Goal: Information Seeking & Learning: Learn about a topic

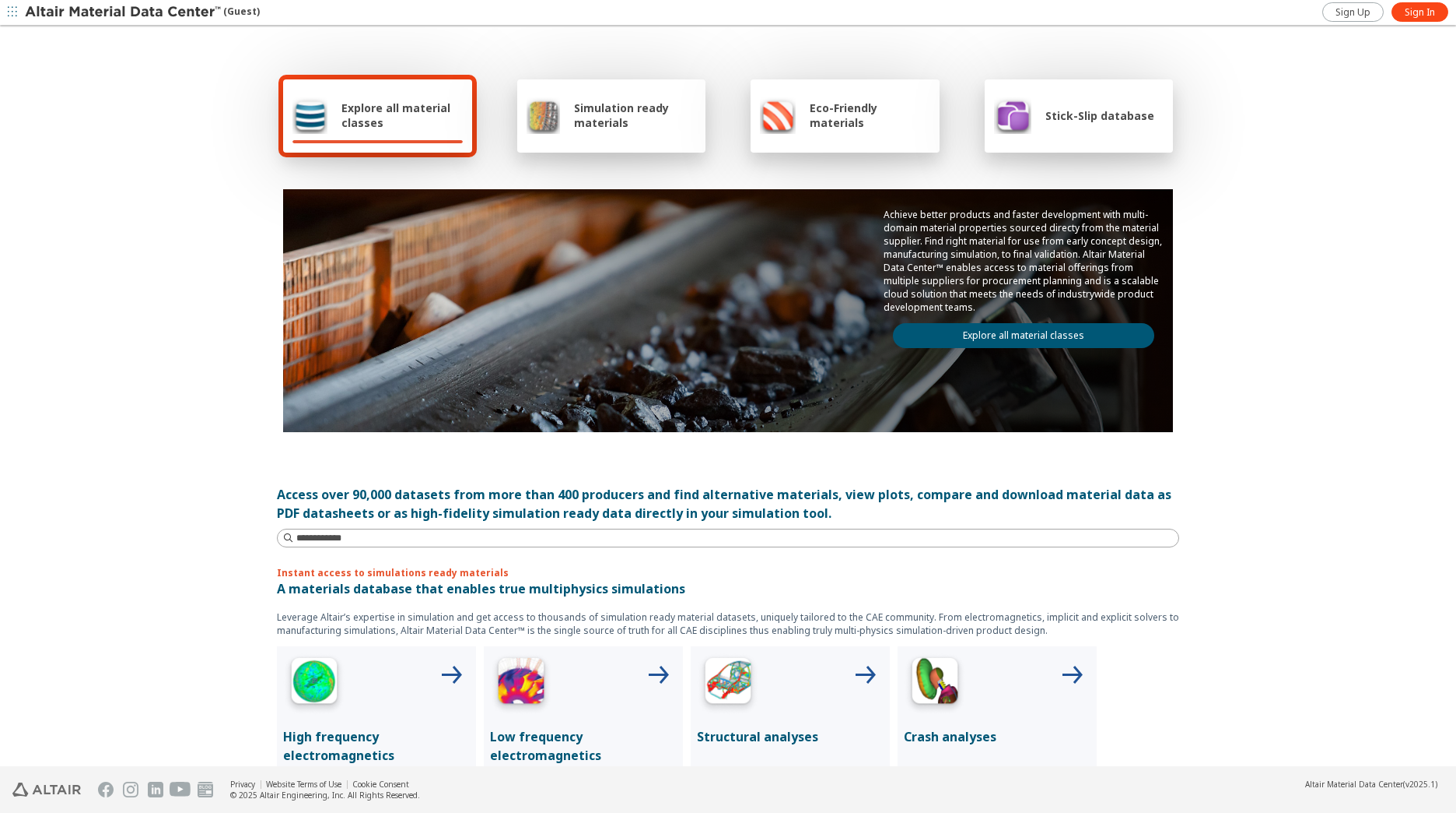
click at [402, 124] on span "Explore all material classes" at bounding box center [402, 115] width 121 height 29
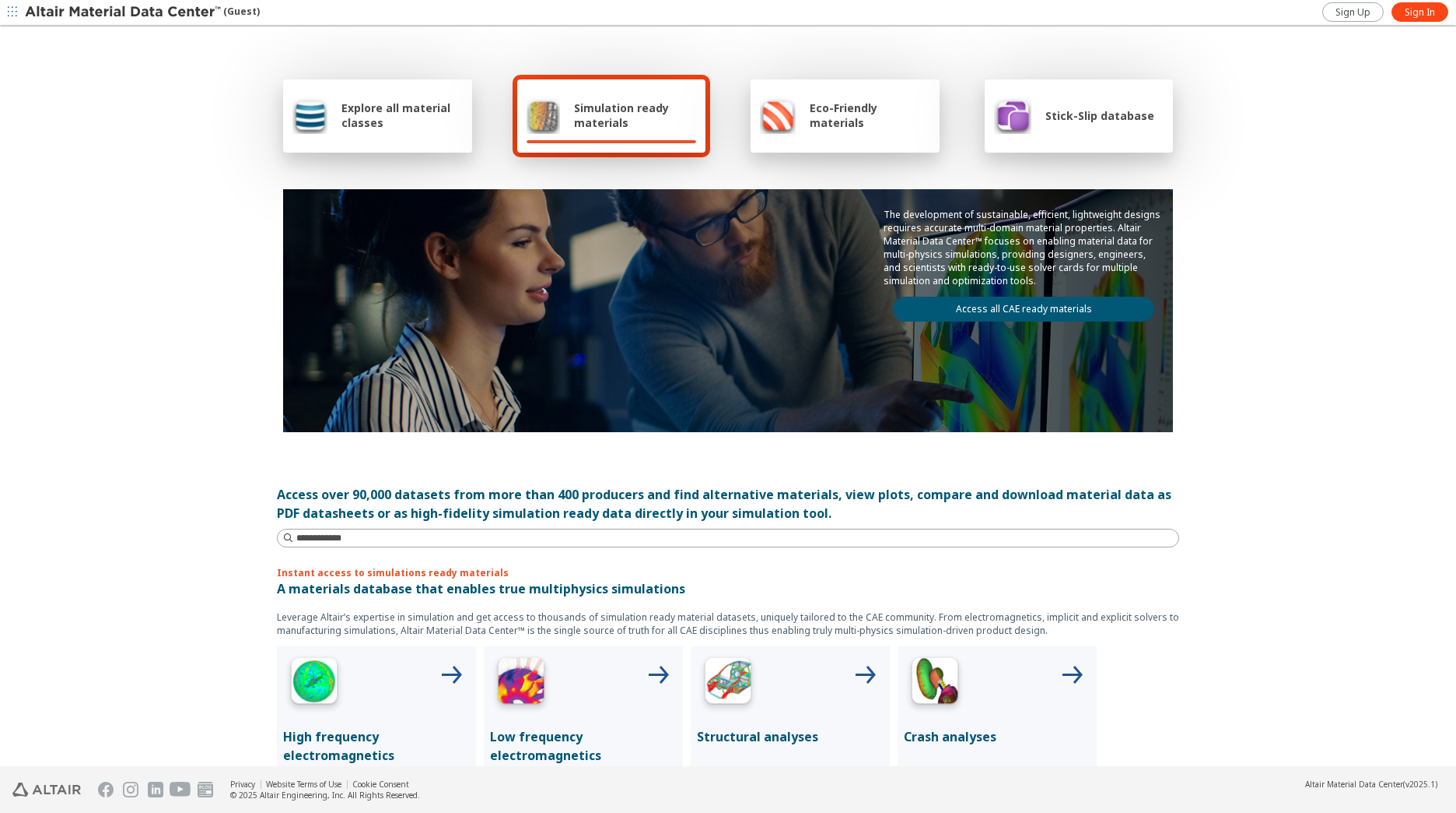
click at [418, 109] on span "Explore all material classes" at bounding box center [402, 115] width 121 height 29
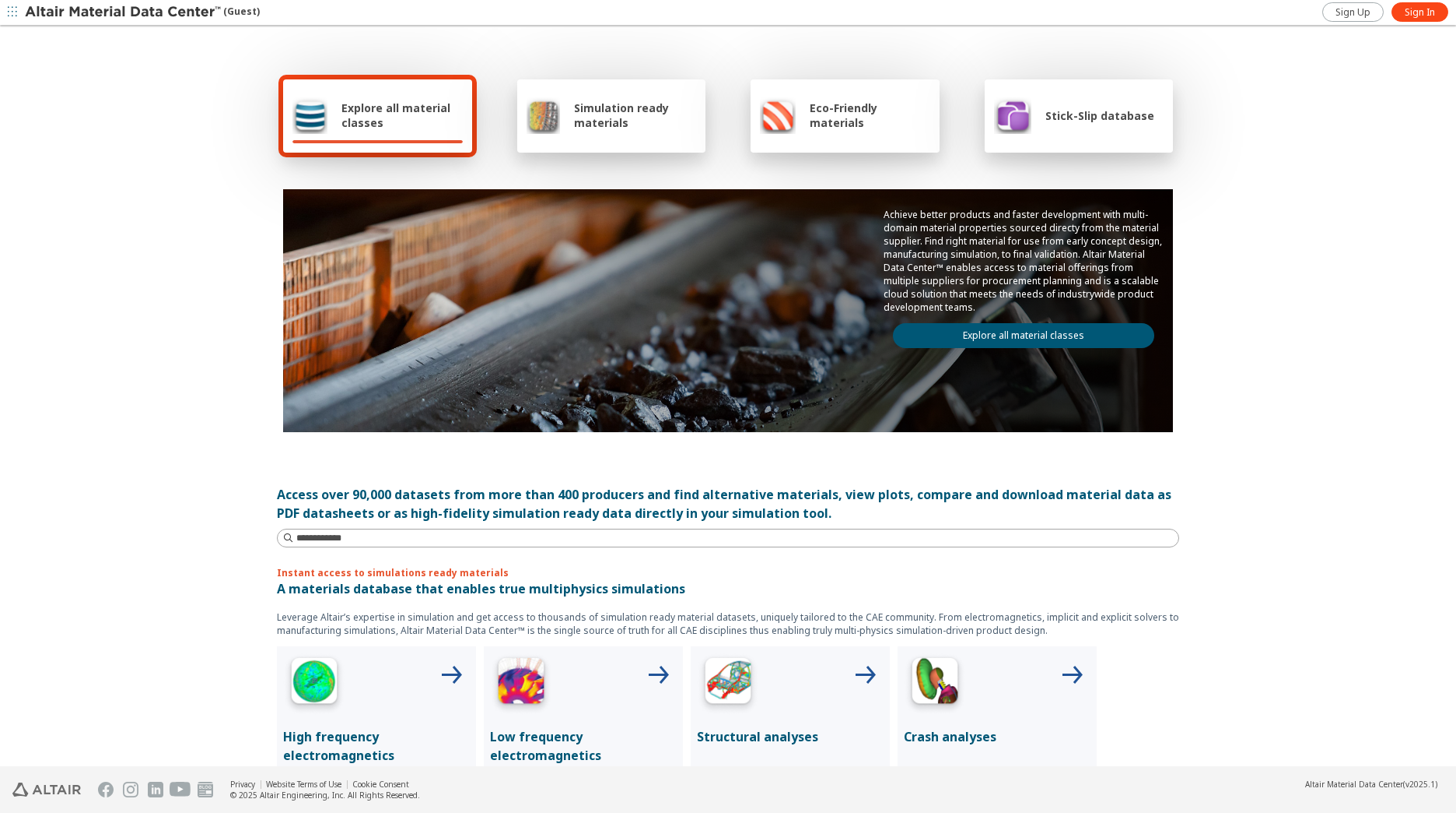
scroll to position [156, 0]
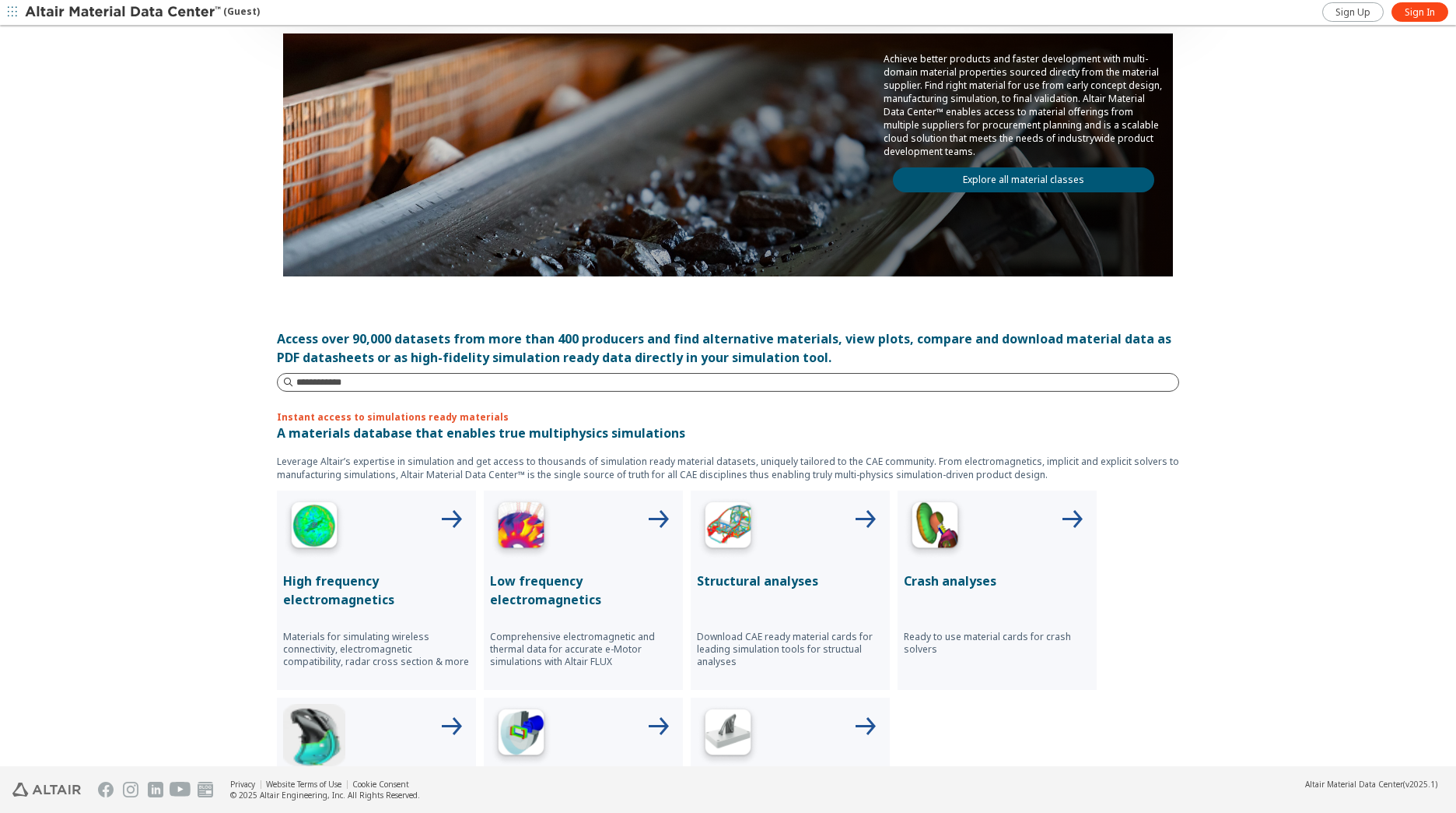
click at [420, 384] on input at bounding box center [737, 383] width 882 height 16
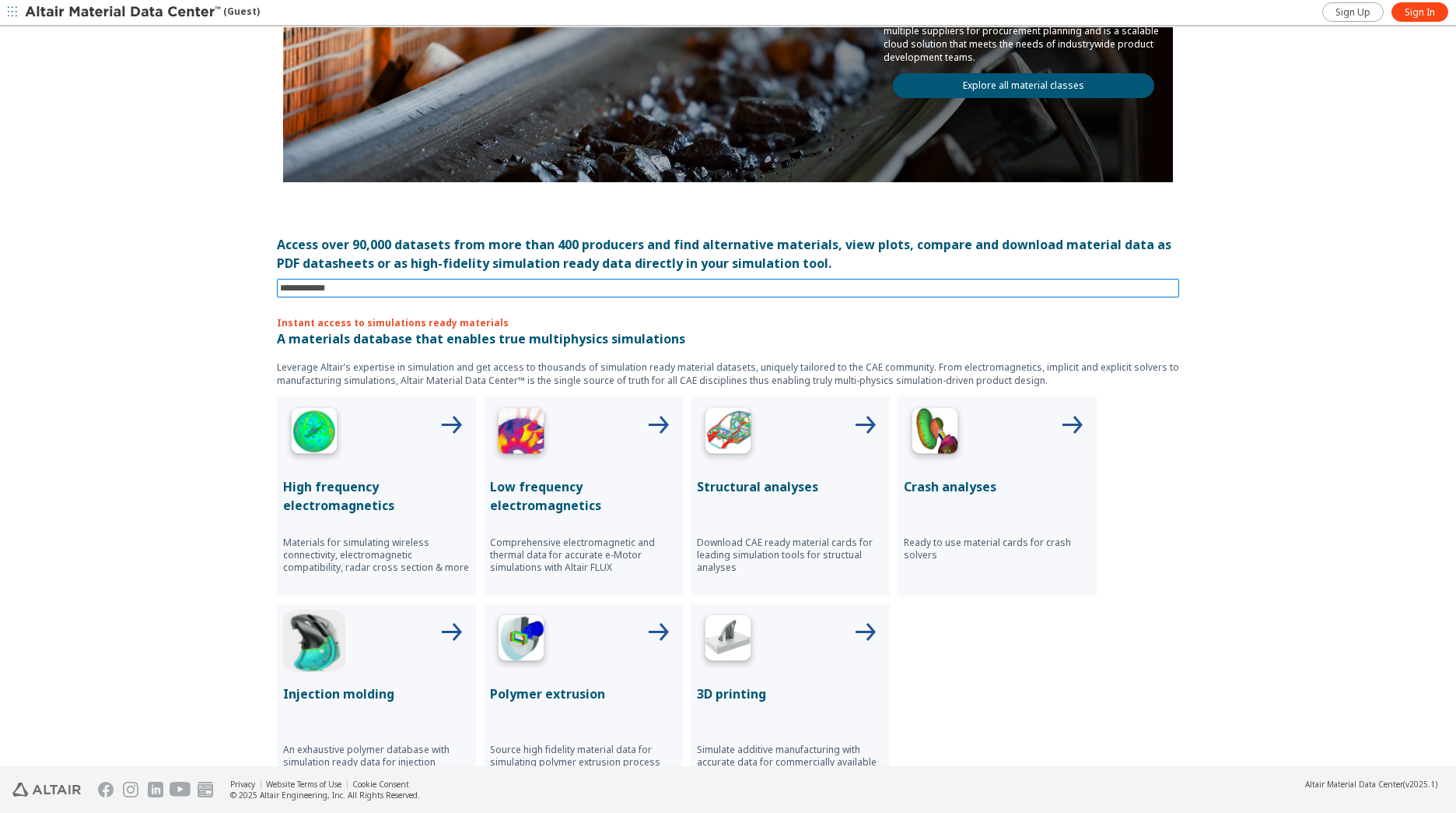
scroll to position [234, 0]
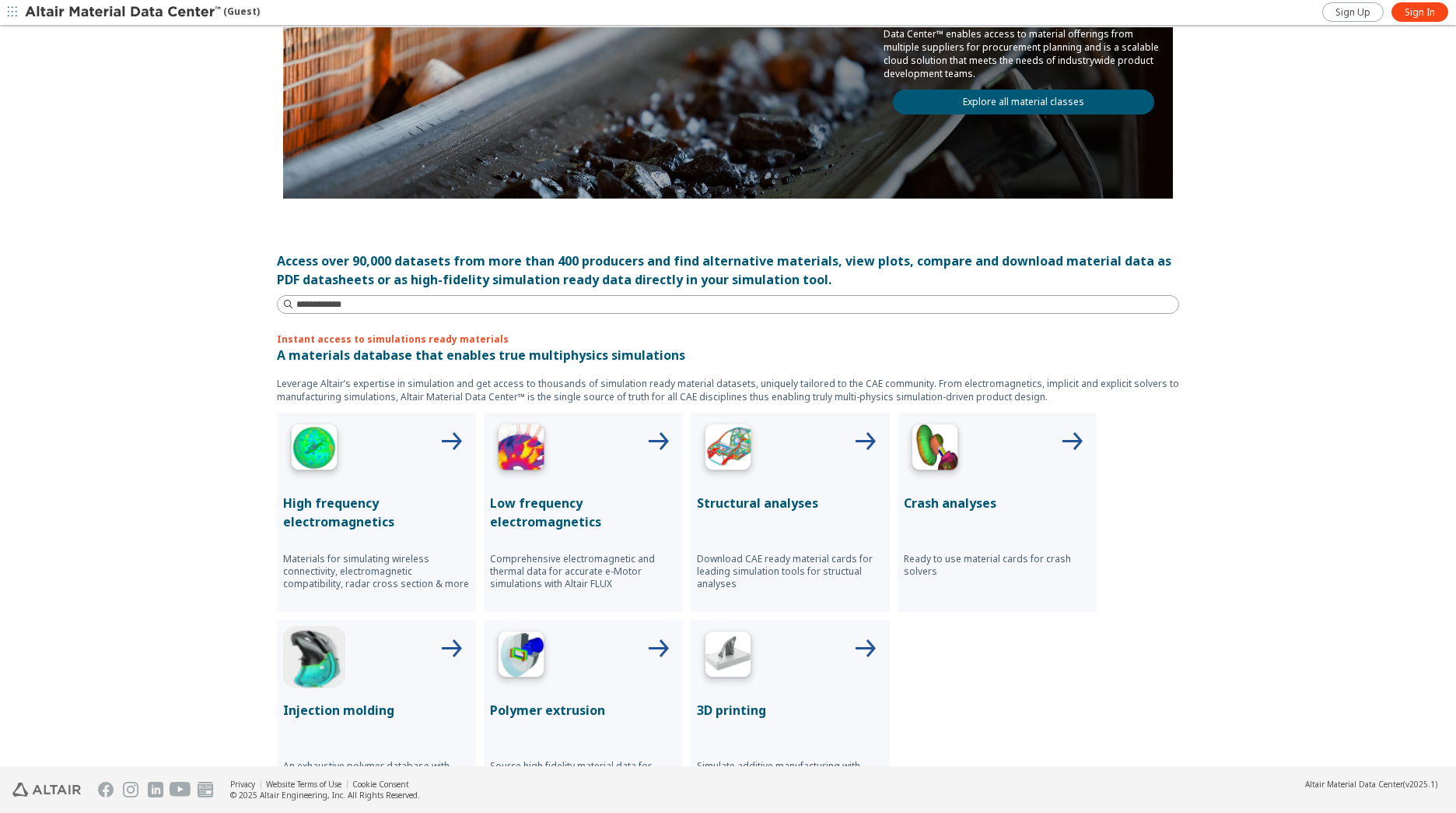
click at [795, 502] on p "Structural analyses" at bounding box center [790, 502] width 187 height 19
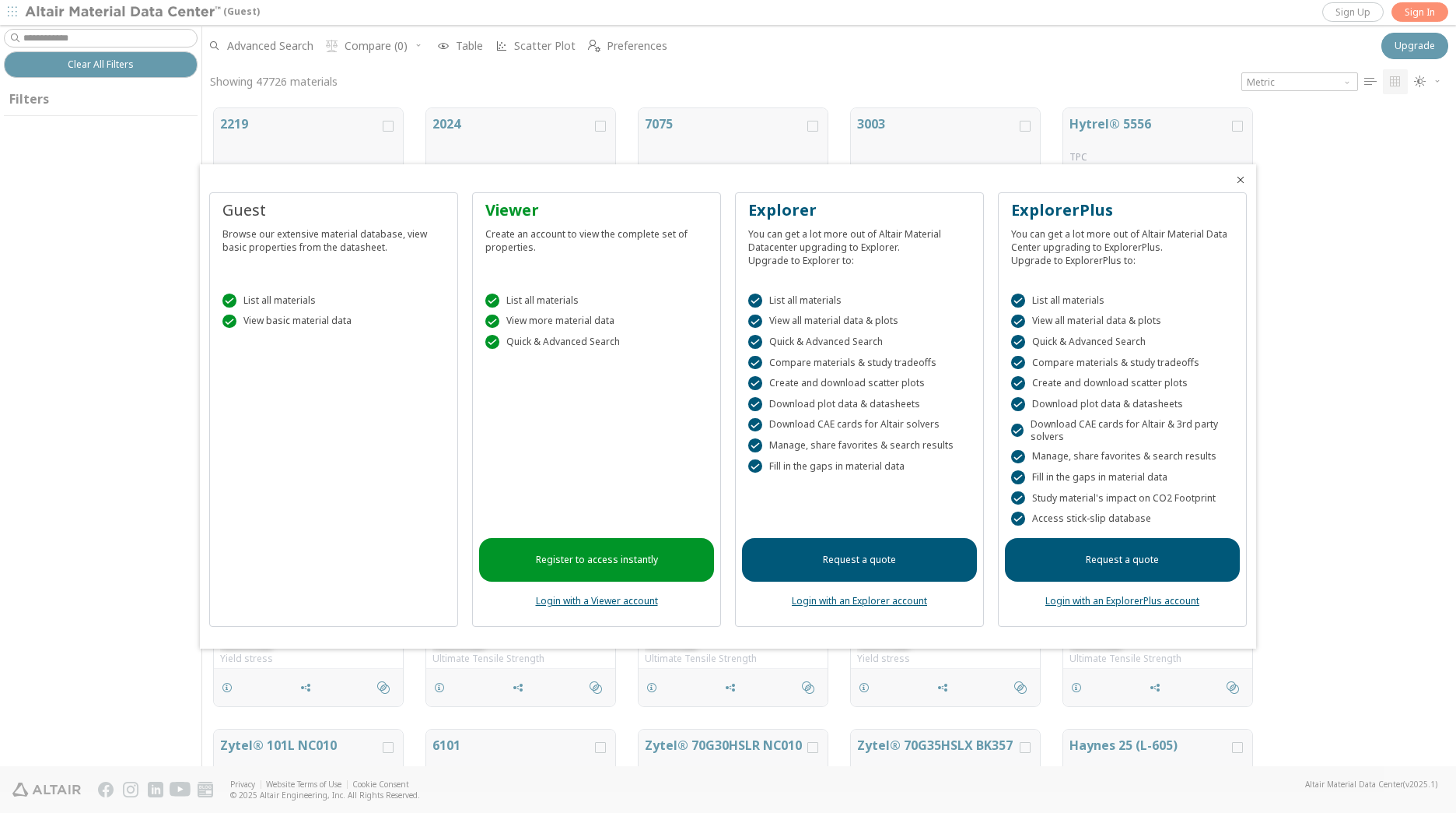
scroll to position [13, 13]
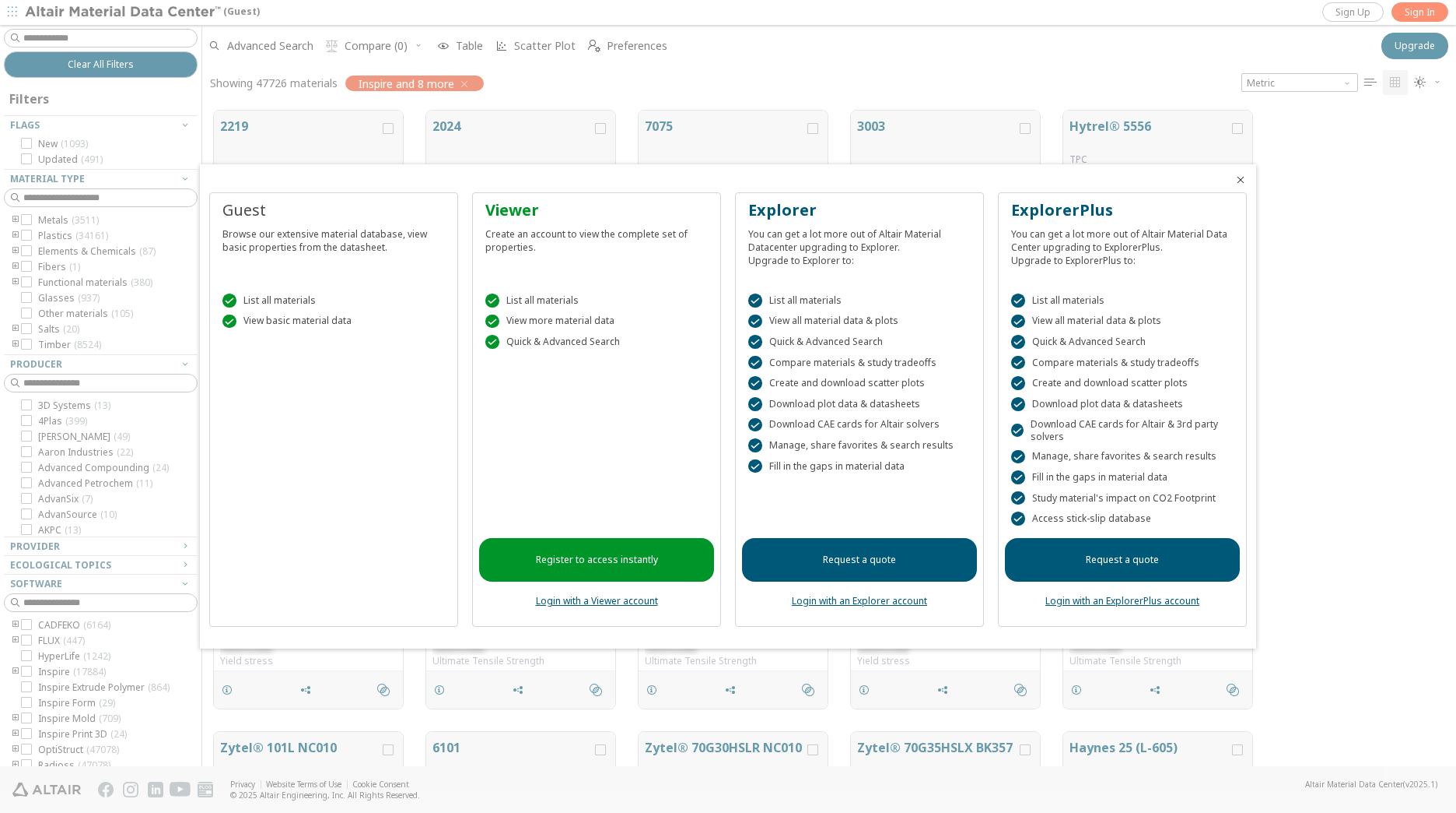
drag, startPoint x: 1359, startPoint y: 14, endPoint x: 1411, endPoint y: 31, distance: 54.7
click at [1369, 47] on div at bounding box center [728, 406] width 1456 height 813
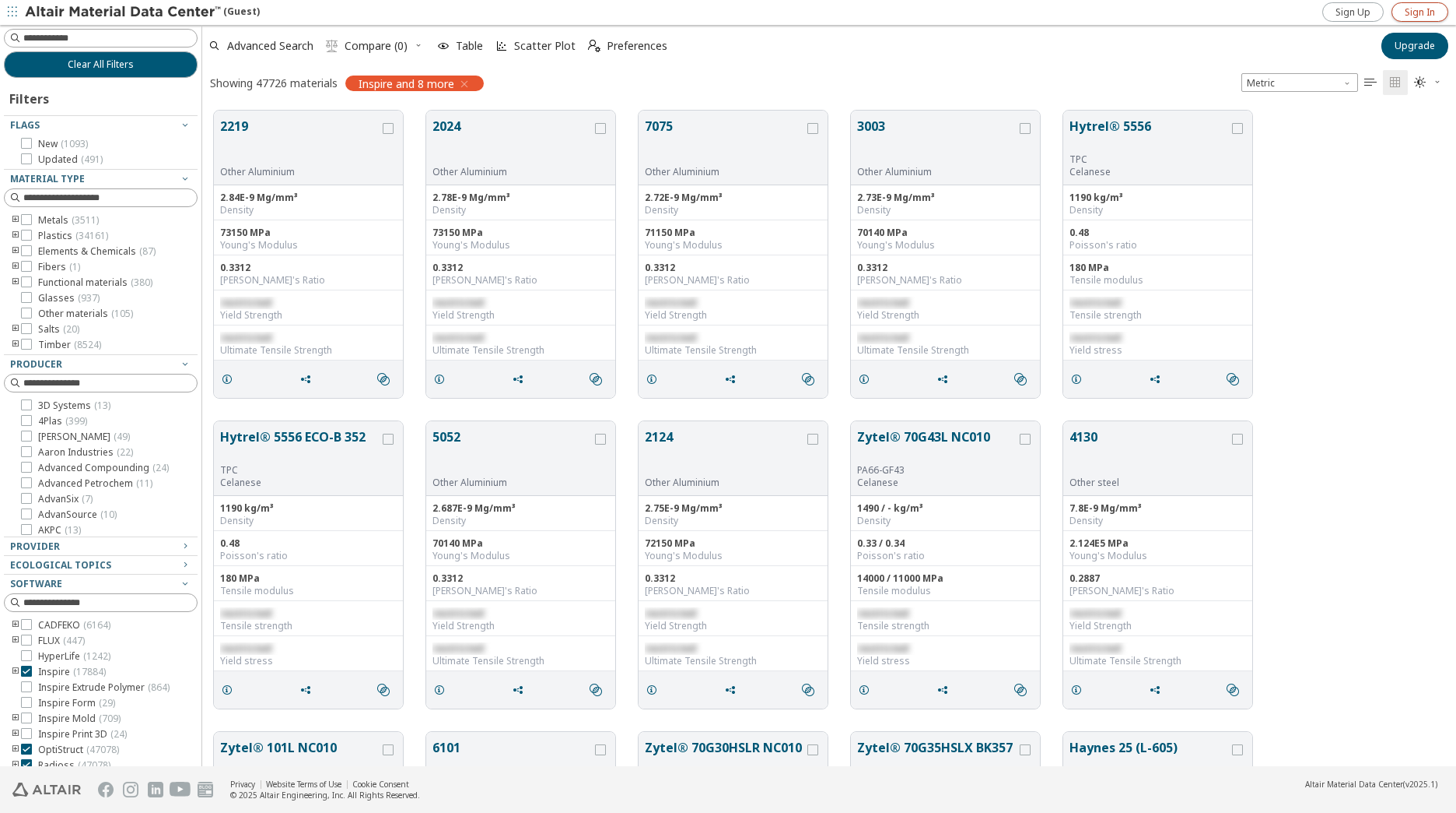
scroll to position [655, 1243]
click at [1426, 14] on span "Sign In" at bounding box center [1420, 12] width 30 height 13
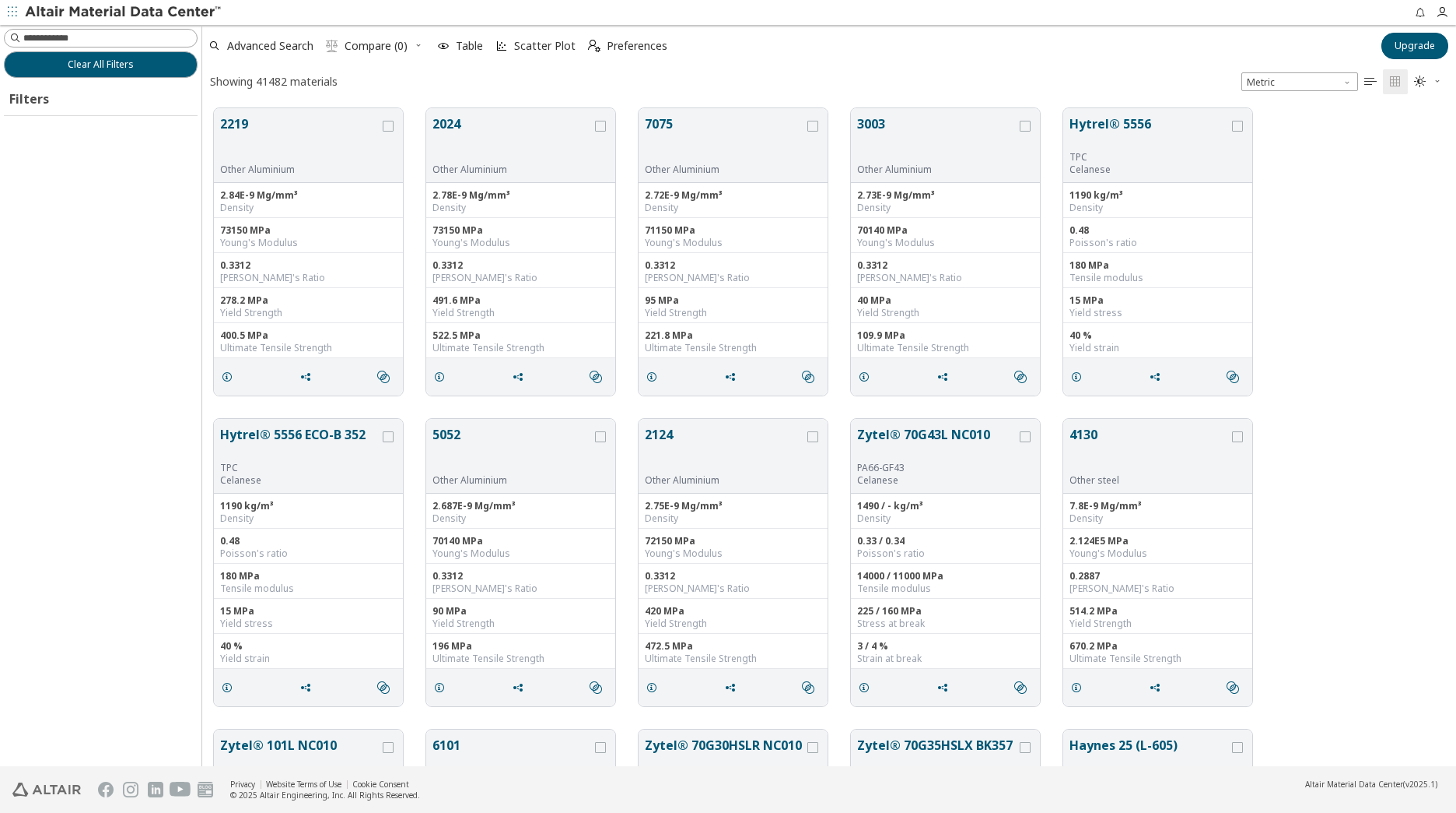
scroll to position [655, 1243]
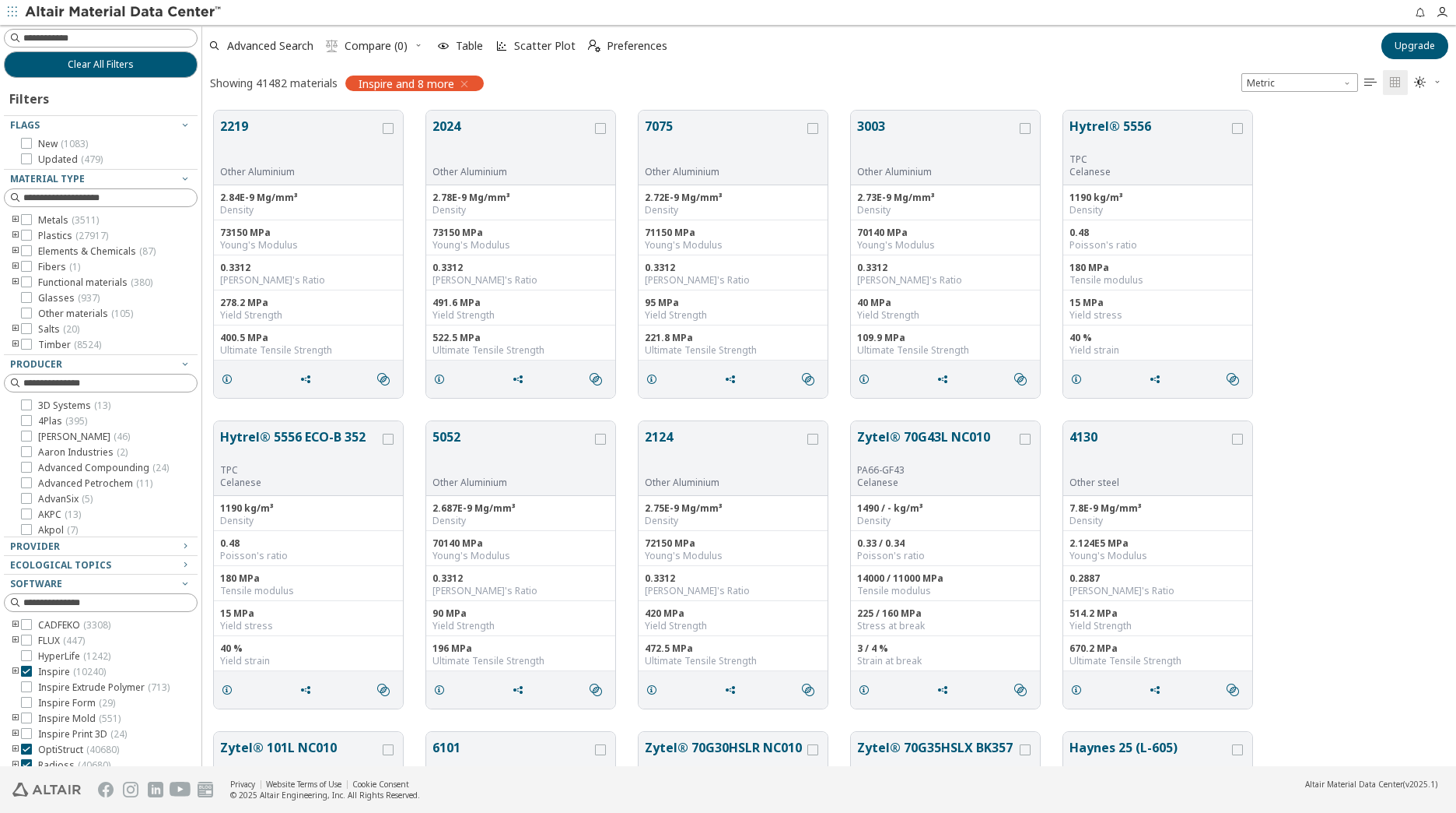
click at [414, 105] on div "2219 Other Aluminium 2.84E-9 Mg/mm³ Density 73150 MPa Young's Modulus 0.3312 Po…" at bounding box center [829, 253] width 1254 height 310
click at [30, 222] on icon at bounding box center [25, 219] width 11 height 11
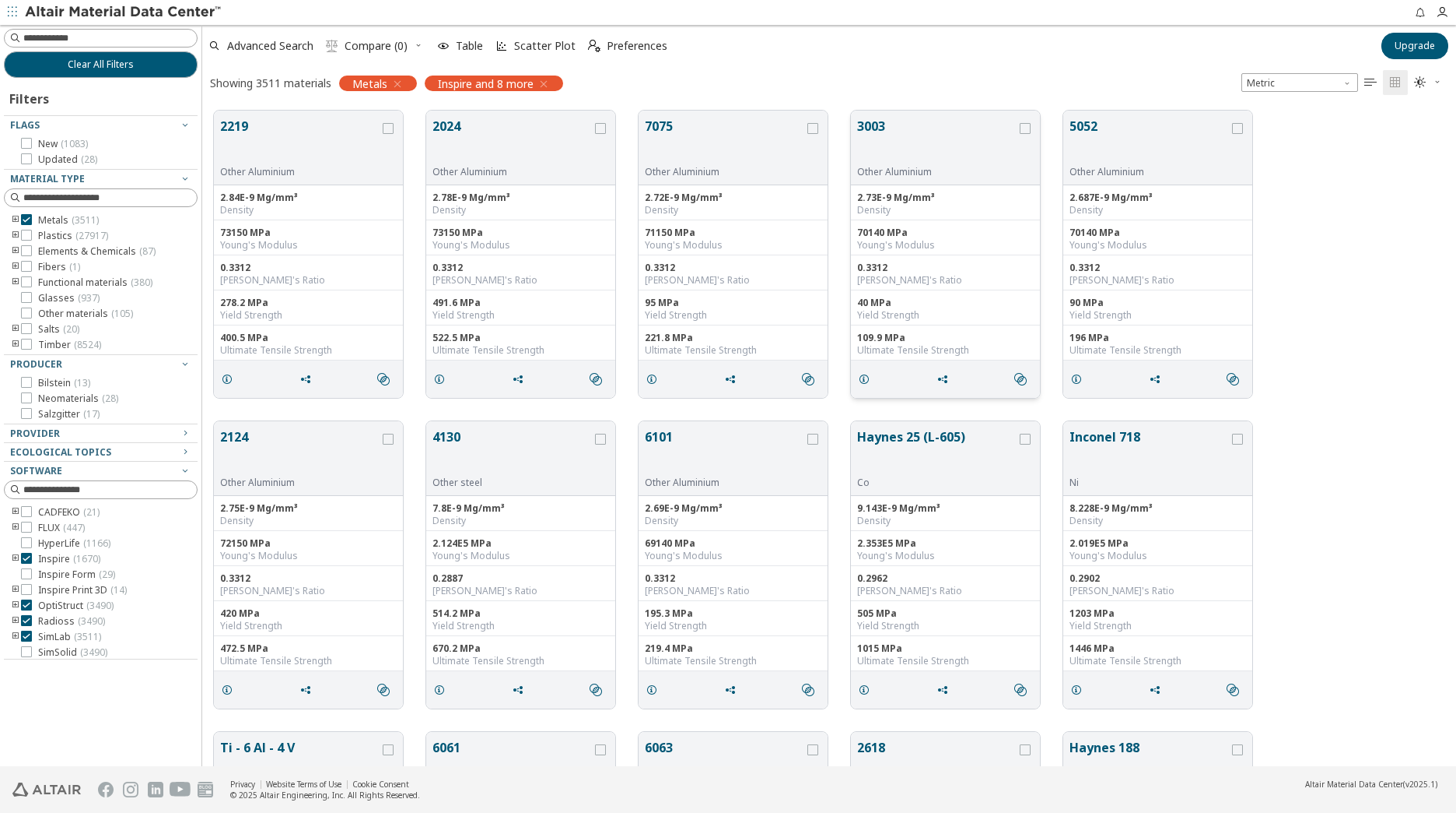
click at [874, 131] on button "3003" at bounding box center [937, 141] width 159 height 49
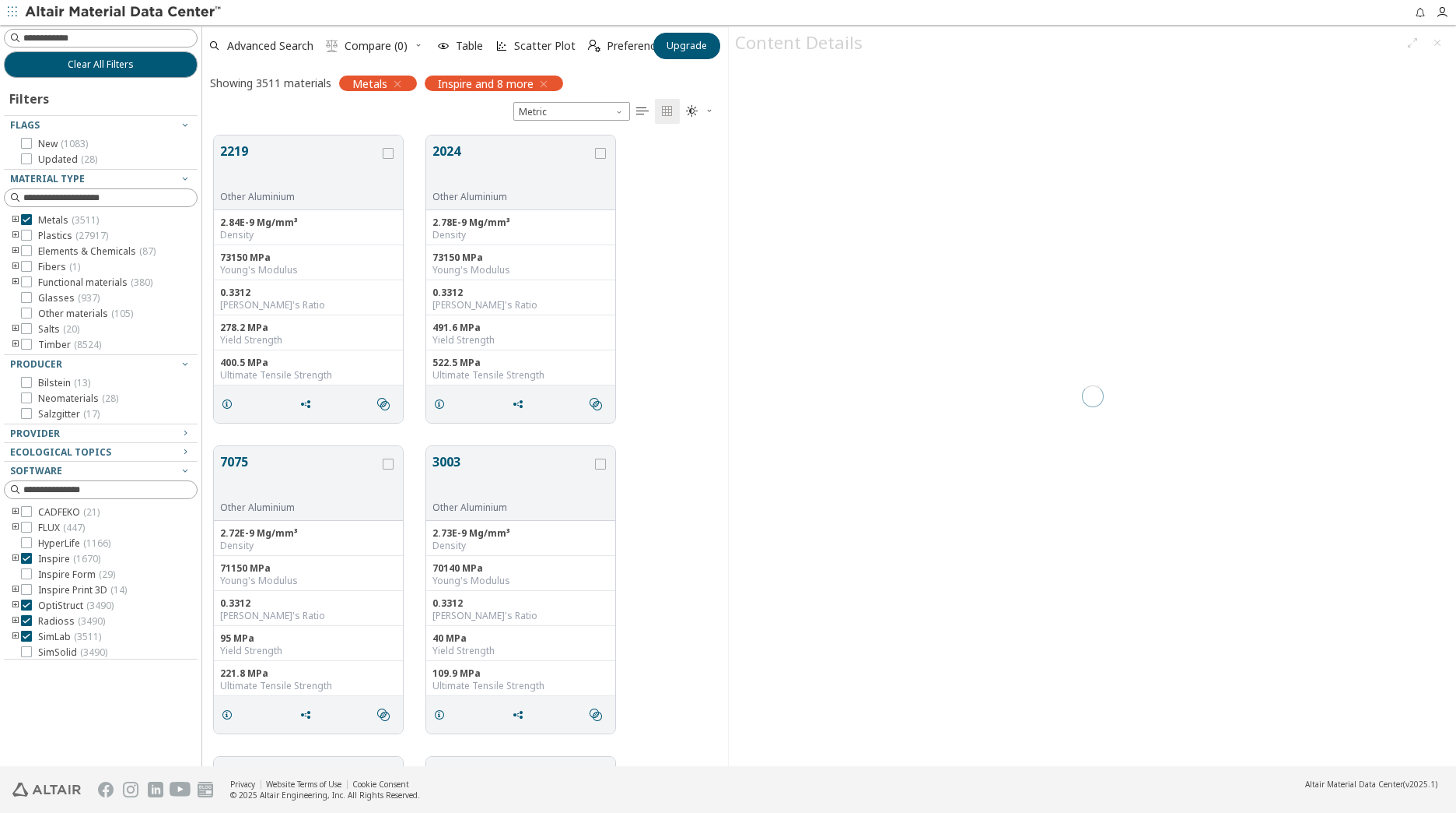
scroll to position [630, 514]
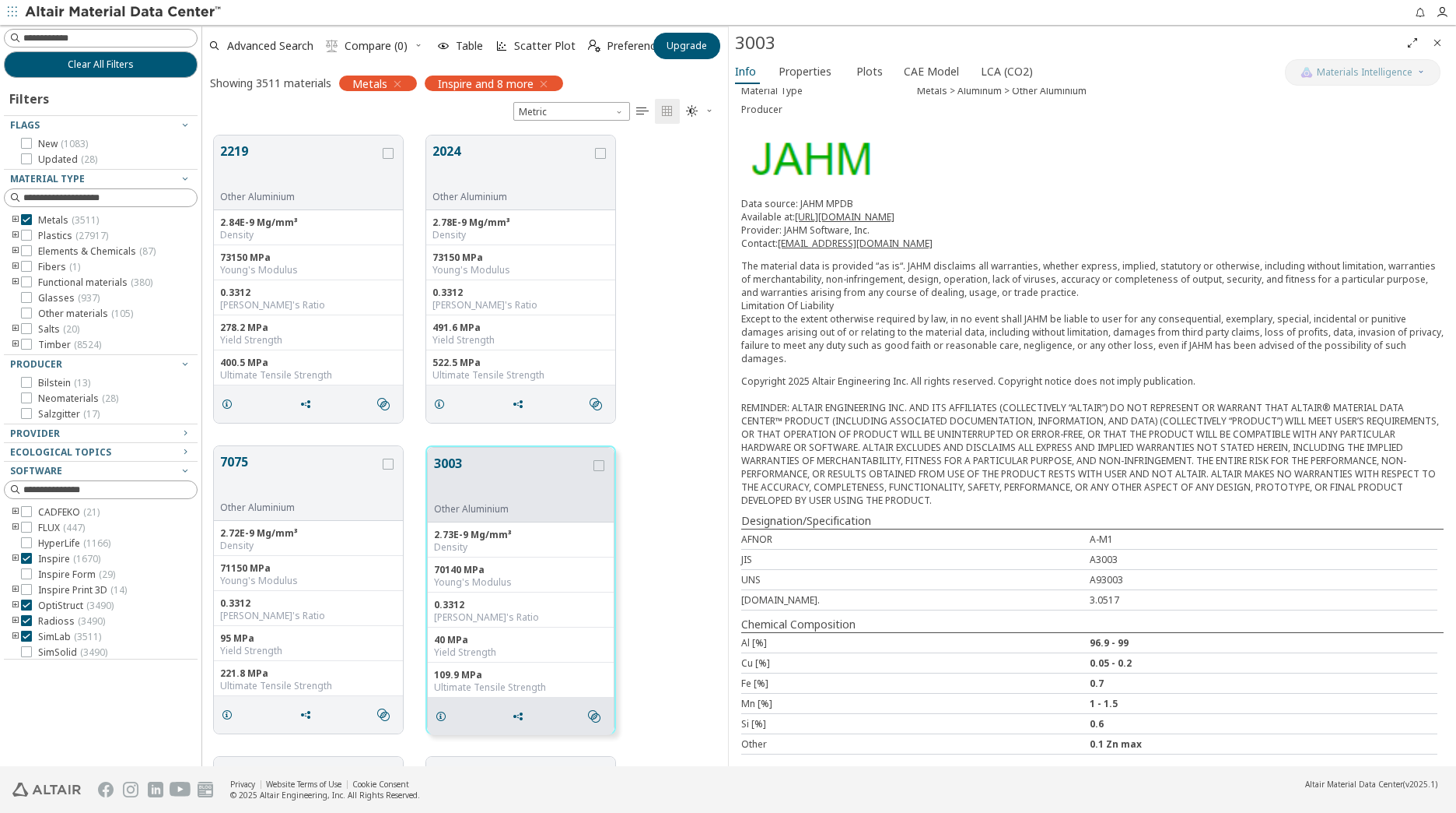
scroll to position [85, 0]
click at [805, 70] on span "Properties" at bounding box center [805, 70] width 53 height 24
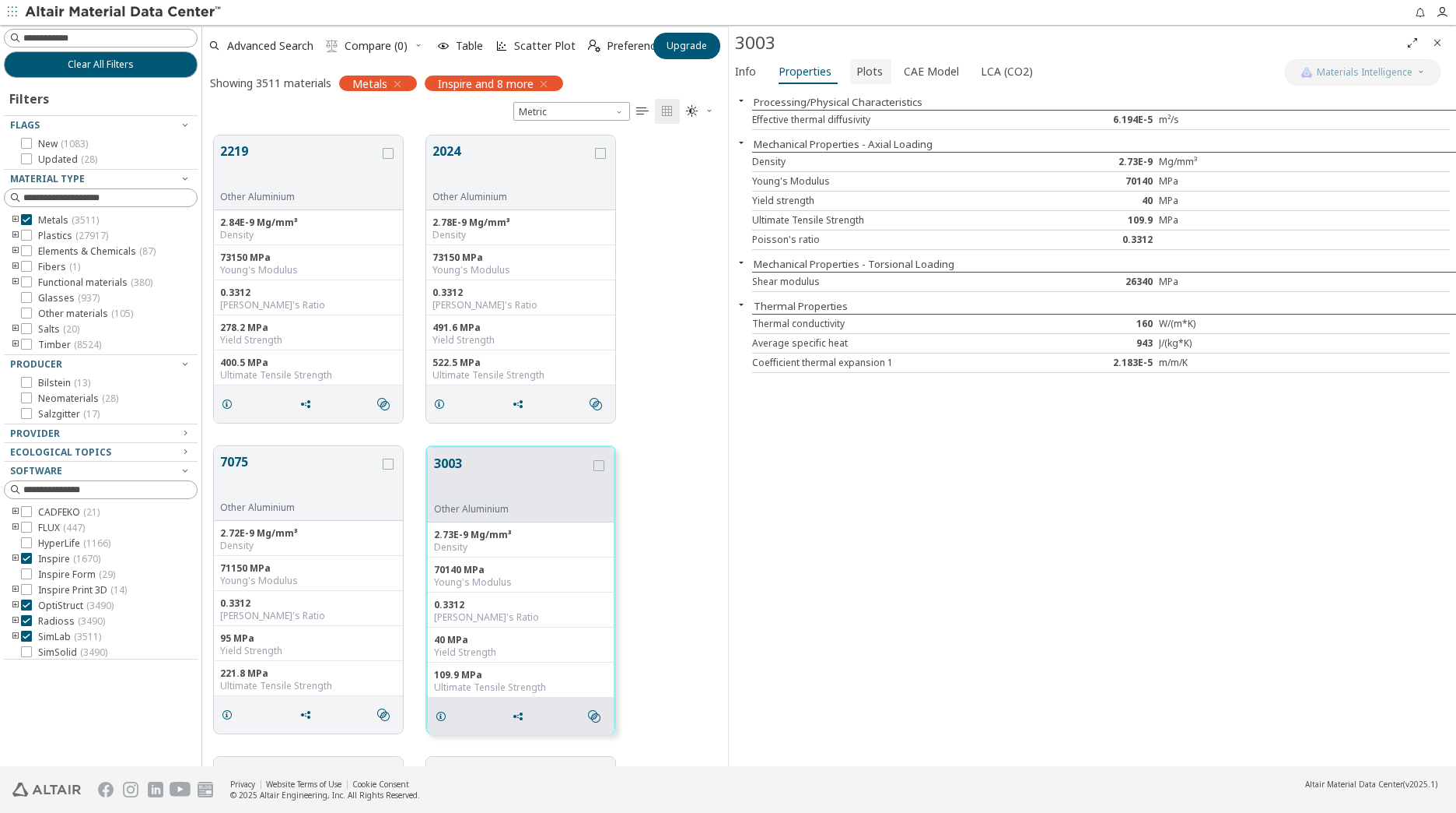
click at [876, 68] on span "Plots" at bounding box center [869, 70] width 26 height 24
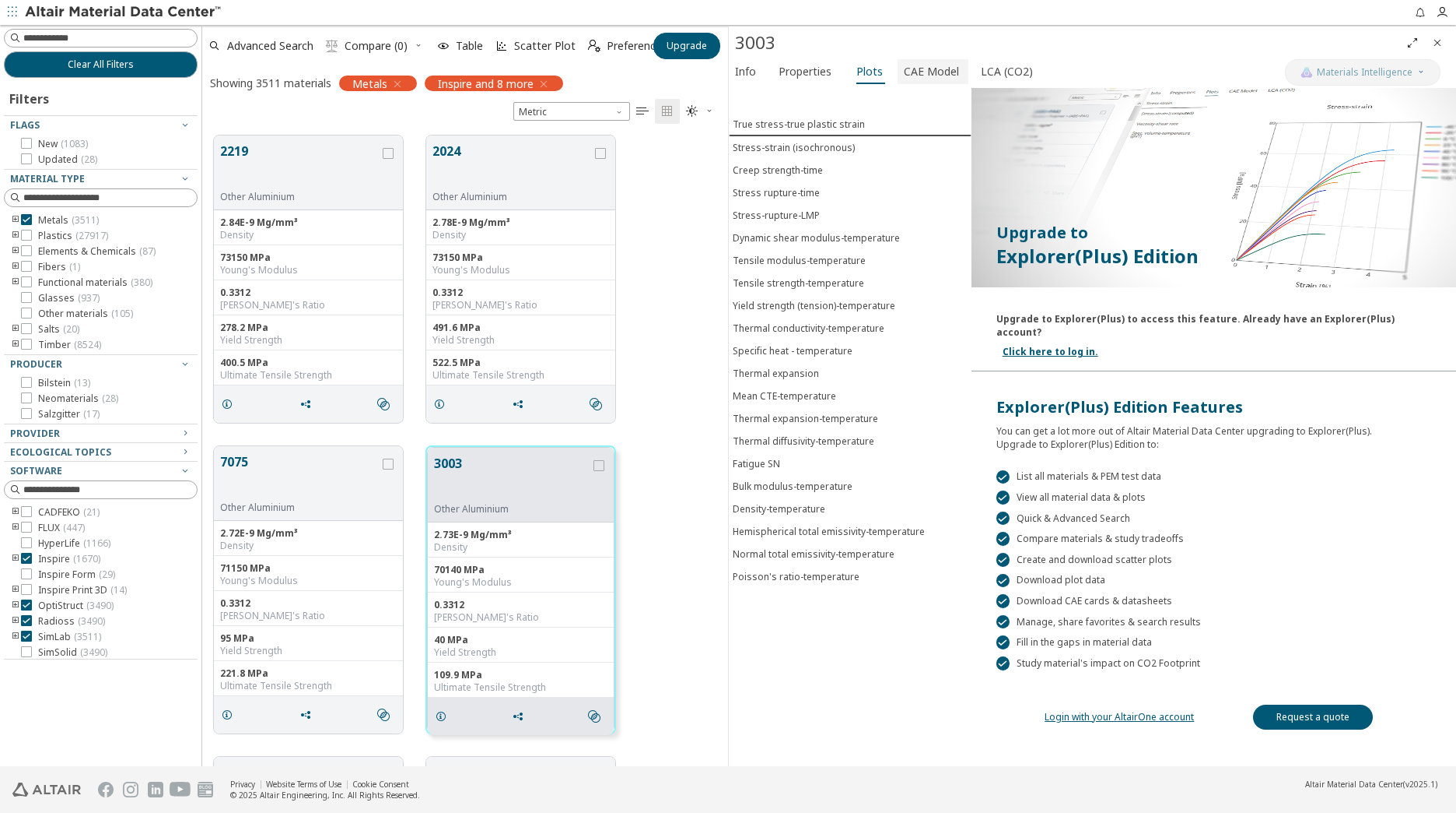
click at [913, 70] on span "CAE Model" at bounding box center [931, 70] width 55 height 24
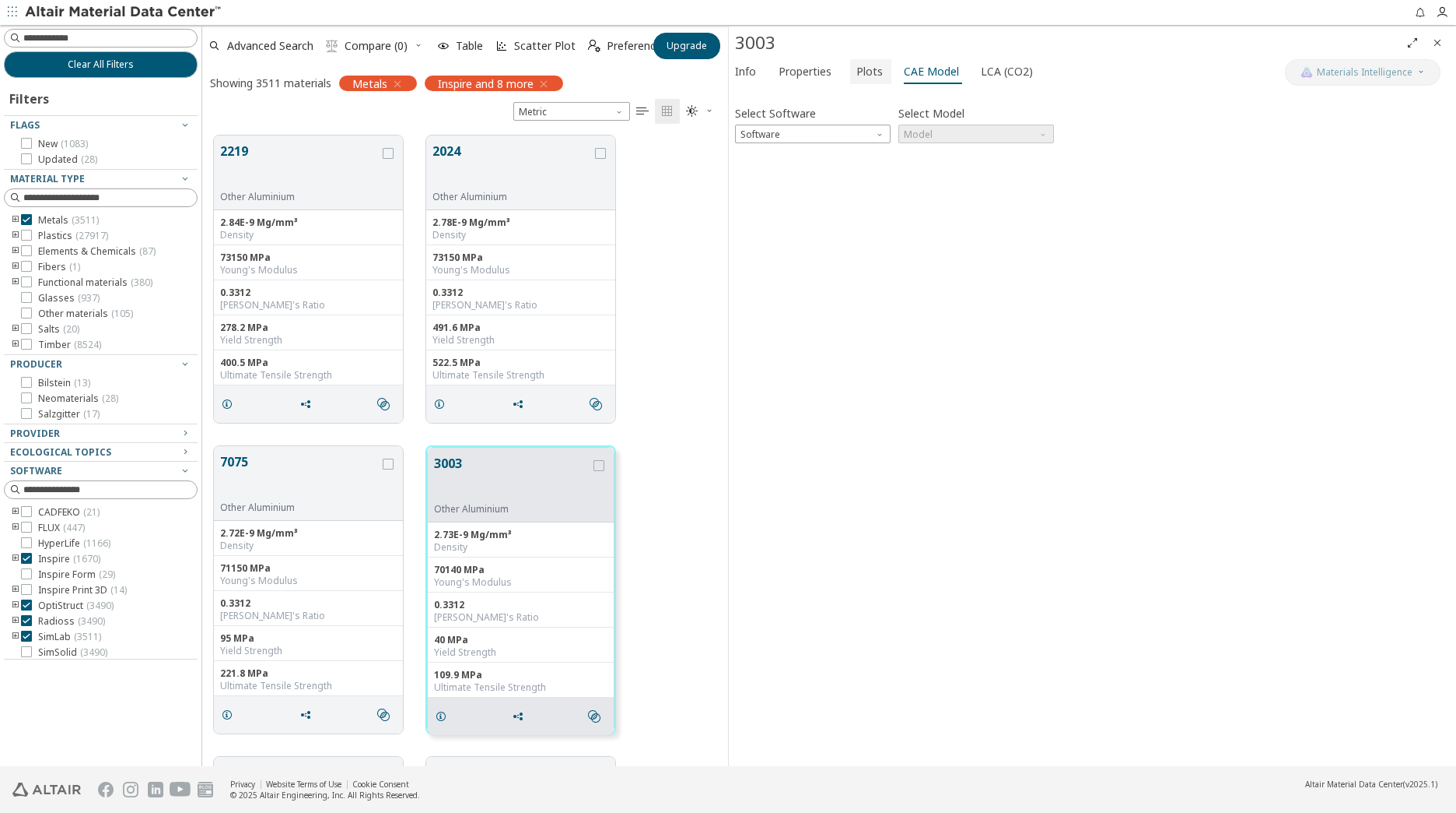
click at [851, 74] on button "Plots" at bounding box center [871, 70] width 41 height 24
